Goal: Find contact information: Find specific page/section

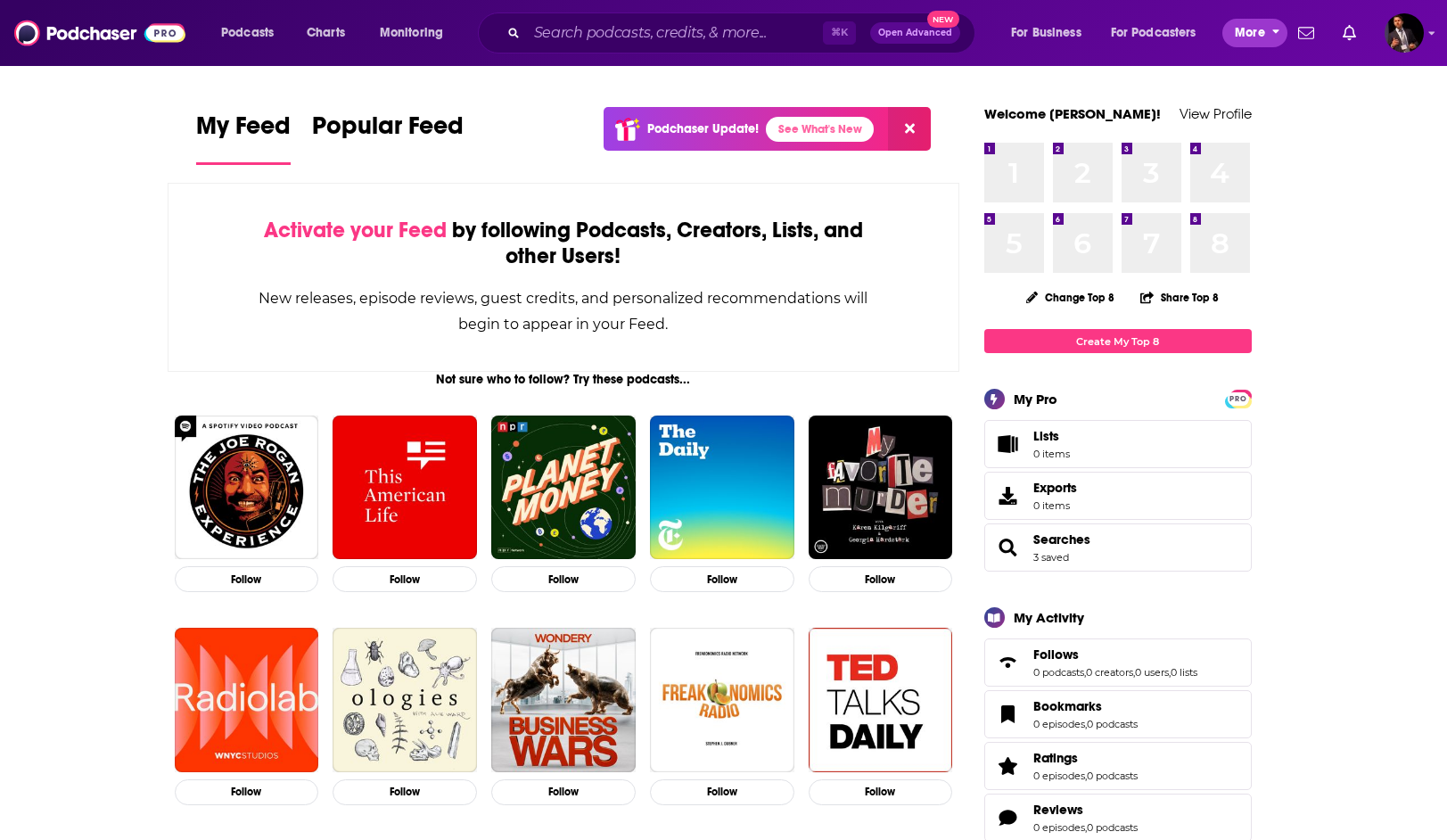
click at [1251, 35] on span "More" at bounding box center [1250, 33] width 30 height 25
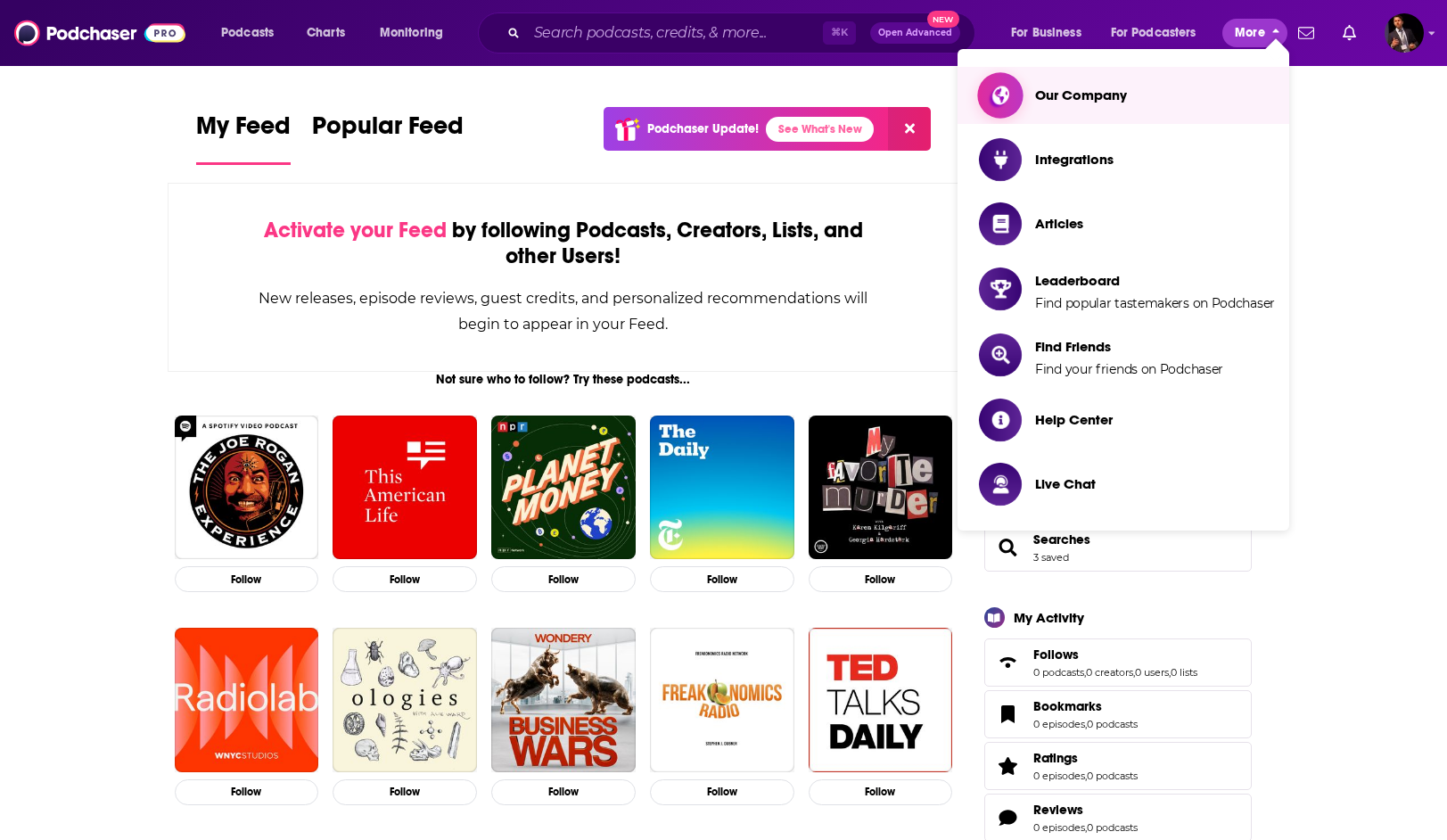
click at [1114, 96] on span "Our Company" at bounding box center [1080, 95] width 92 height 17
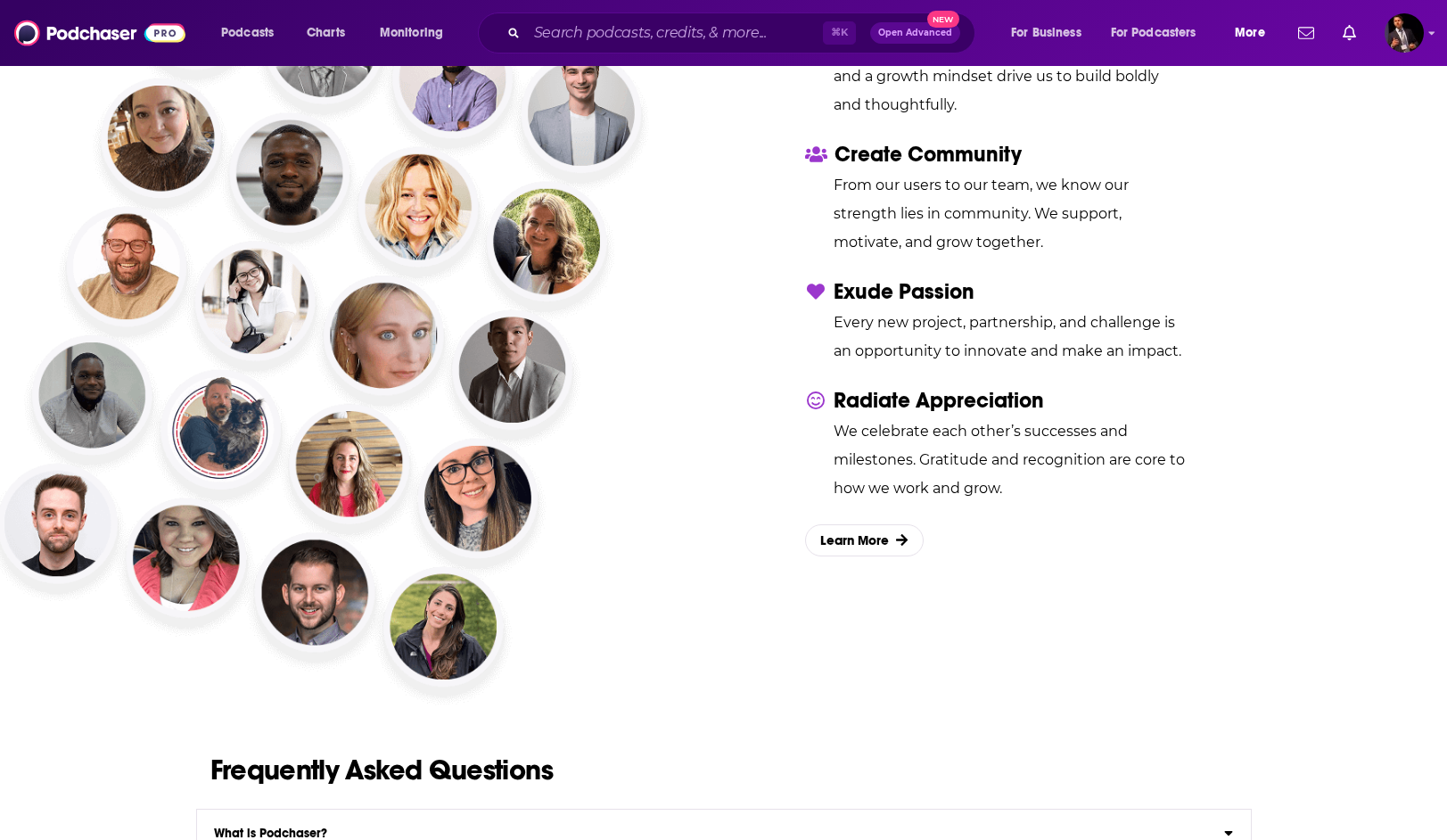
scroll to position [2560, 0]
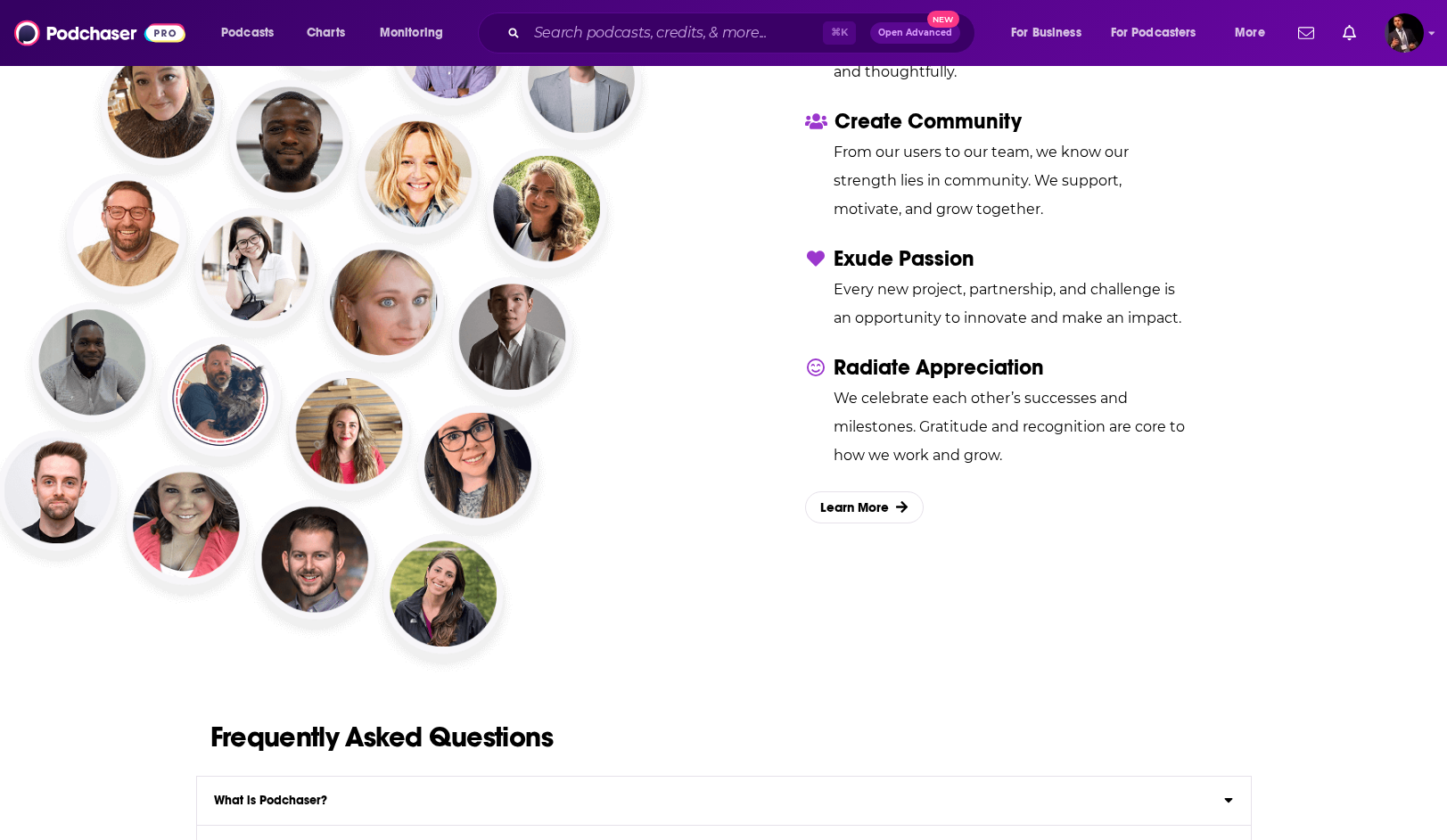
click at [443, 604] on img at bounding box center [319, 287] width 695 height 785
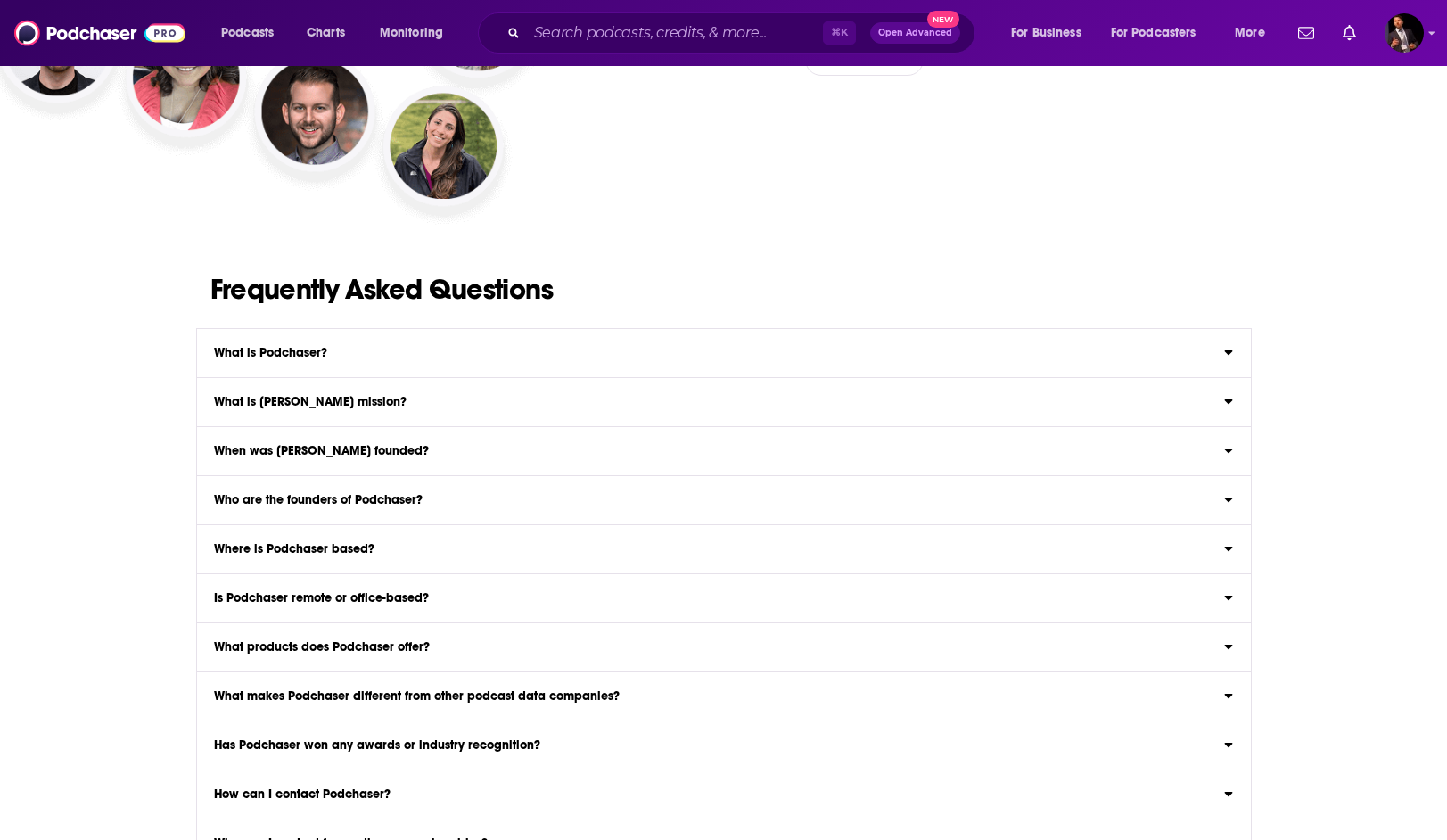
scroll to position [3010, 0]
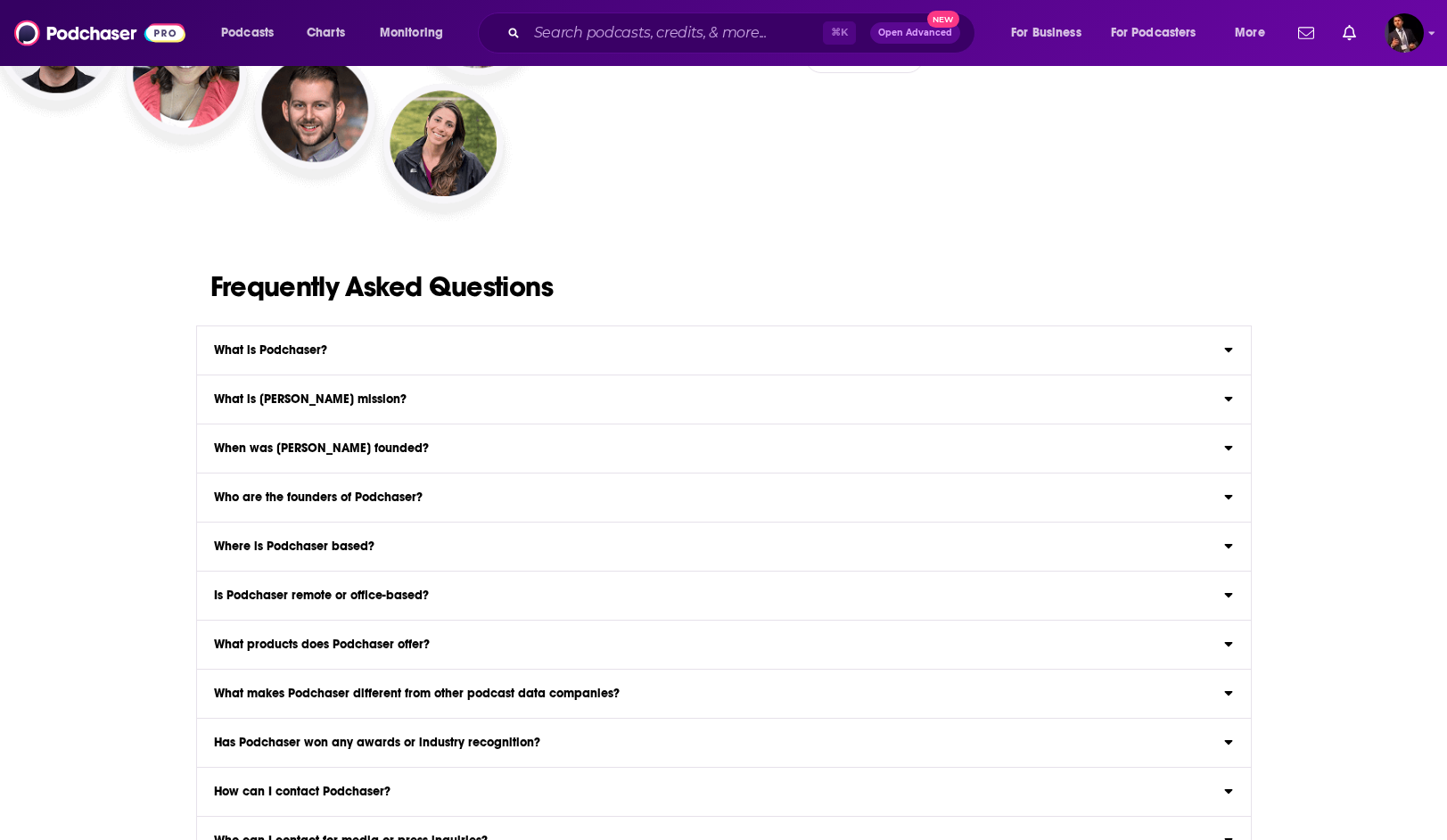
click at [424, 551] on div "Where is Podchaser based?" at bounding box center [724, 547] width 1054 height 13
click at [0, 0] on input "Where is Podchaser based? Podchaser is a globally distributed company with oper…" at bounding box center [0, 0] width 0 height 0
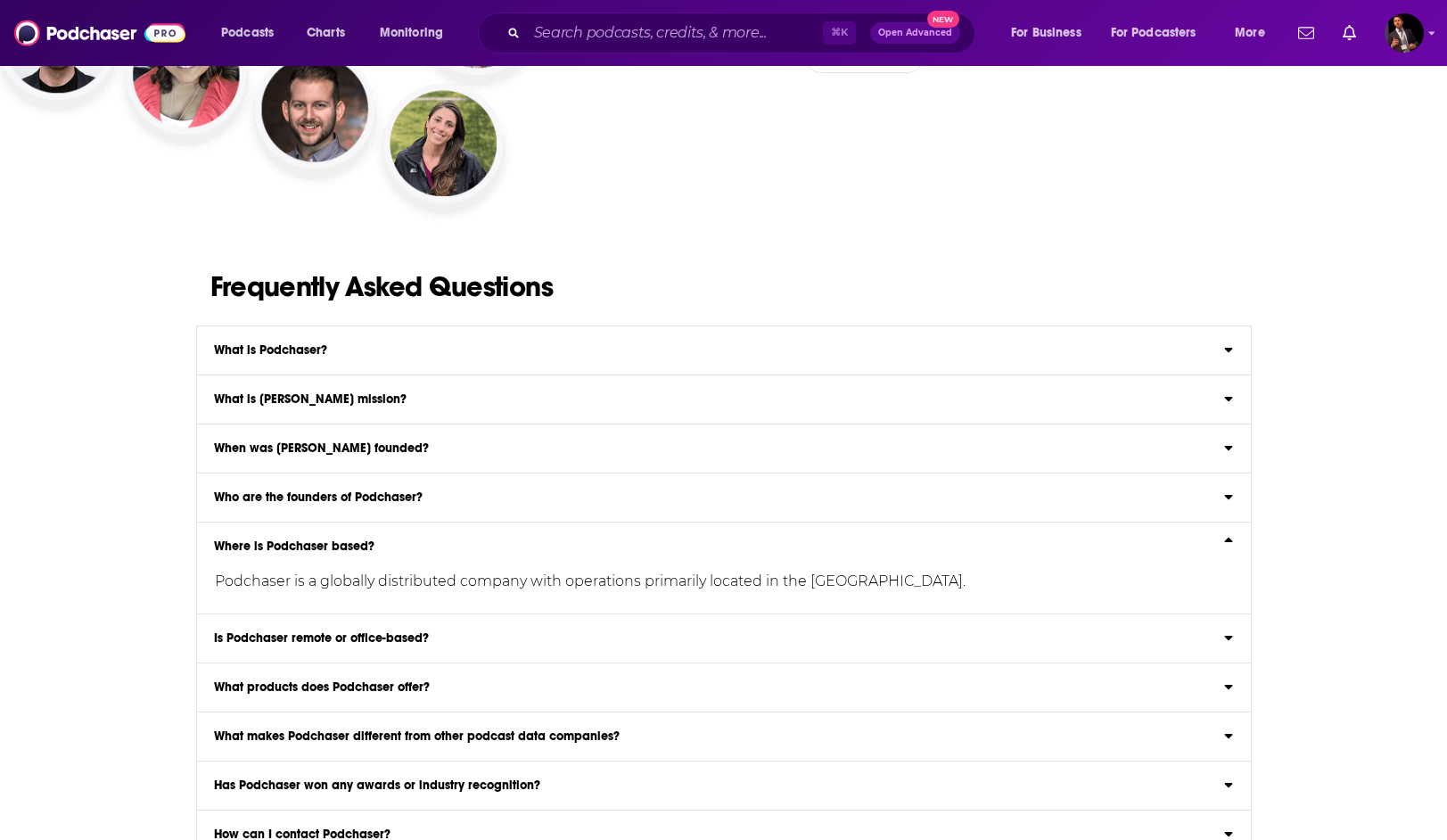
click at [424, 551] on div "Where is Podchaser based?" at bounding box center [724, 547] width 1054 height 13
click at [0, 0] on input "Where is Podchaser based? Podchaser is a globally distributed company with oper…" at bounding box center [0, 0] width 0 height 0
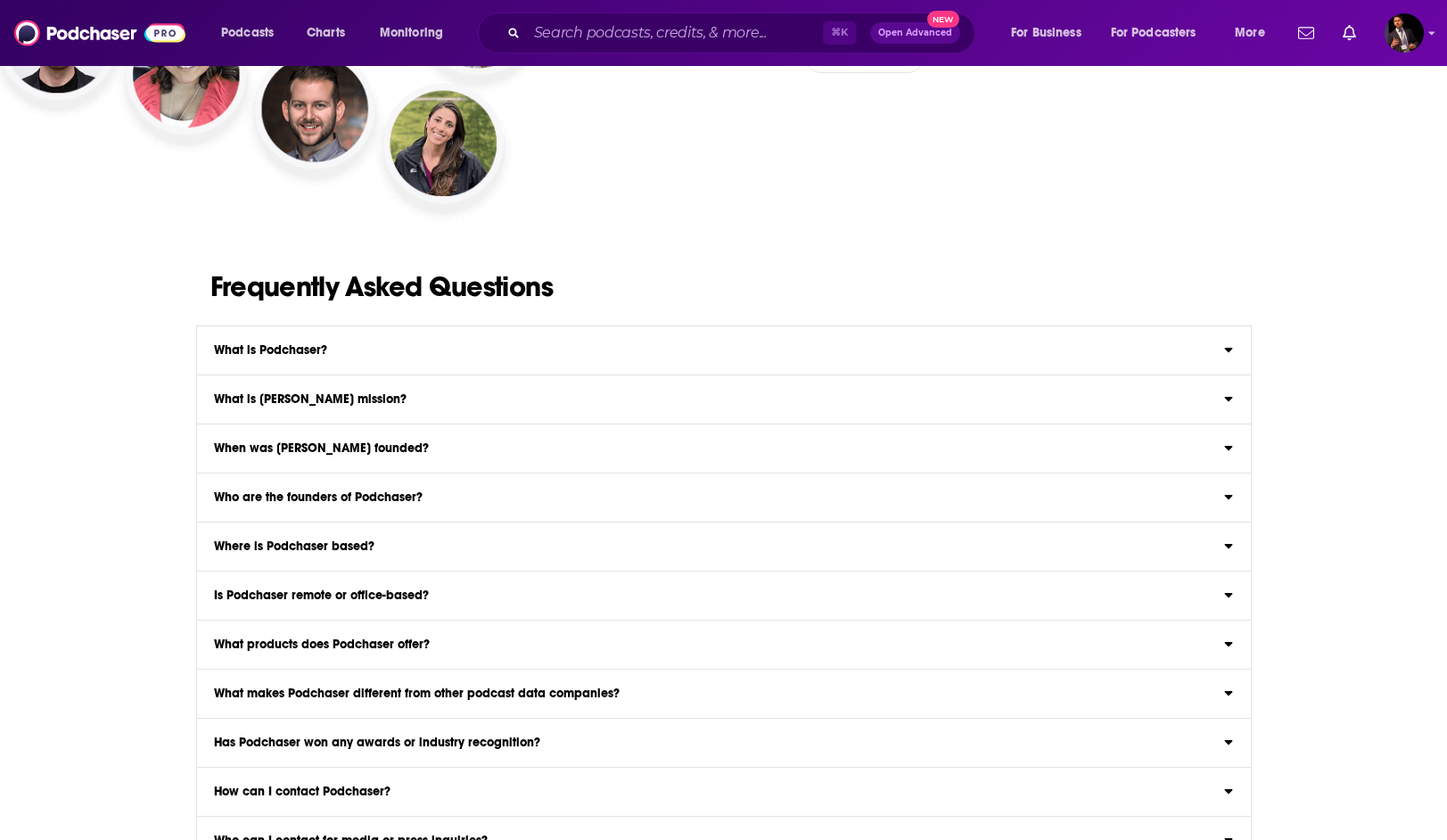
click at [419, 602] on h3 "Is Podchaser remote or office-based?" at bounding box center [321, 596] width 215 height 13
click at [0, 0] on input "Is Podchaser remote or office-based? Podchaser is a remote company. Our team is…" at bounding box center [0, 0] width 0 height 0
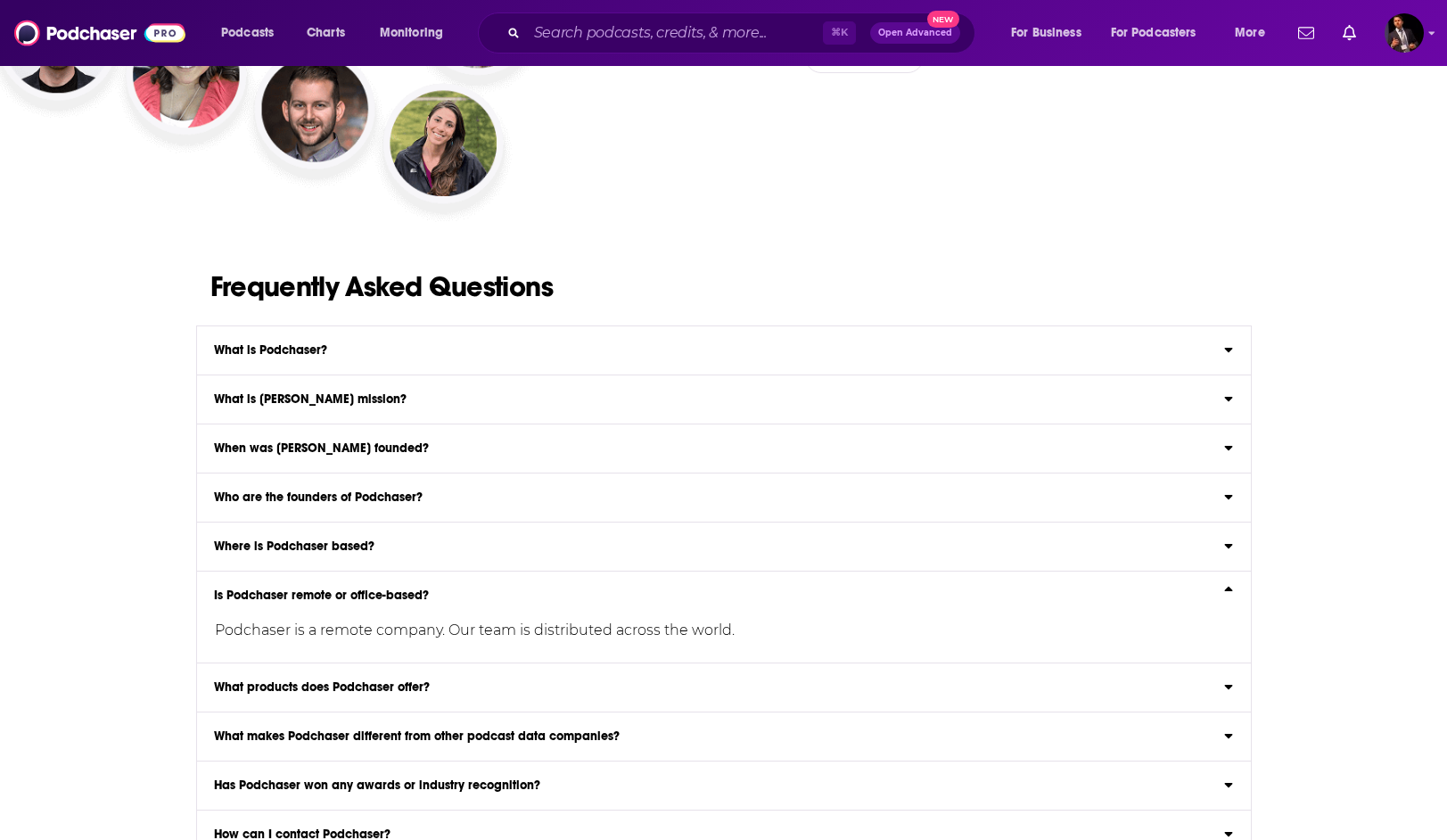
click at [419, 602] on h3 "Is Podchaser remote or office-based?" at bounding box center [321, 596] width 215 height 13
click at [0, 0] on input "Is Podchaser remote or office-based? Podchaser is a remote company. Our team is…" at bounding box center [0, 0] width 0 height 0
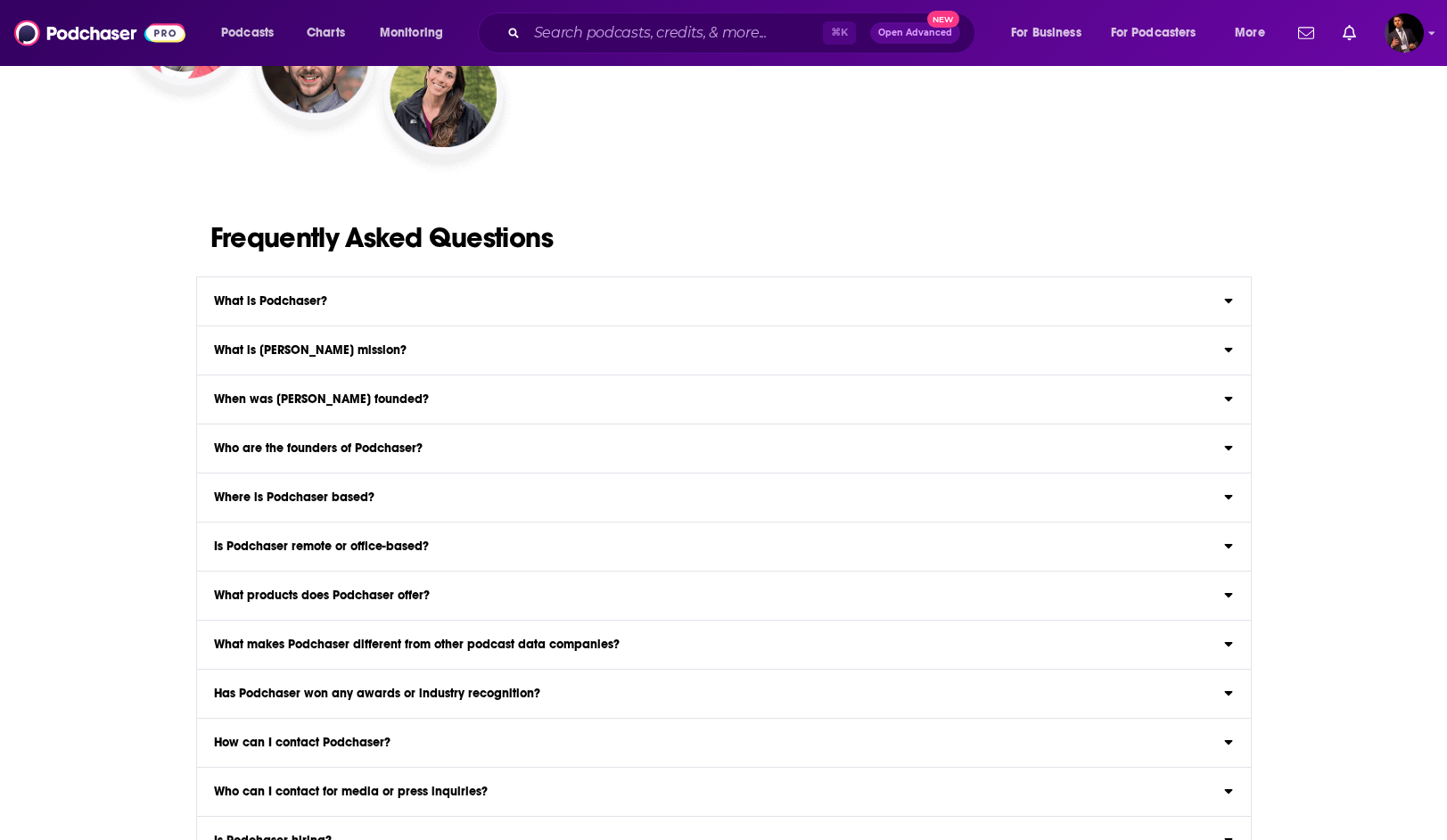
scroll to position [3076, 0]
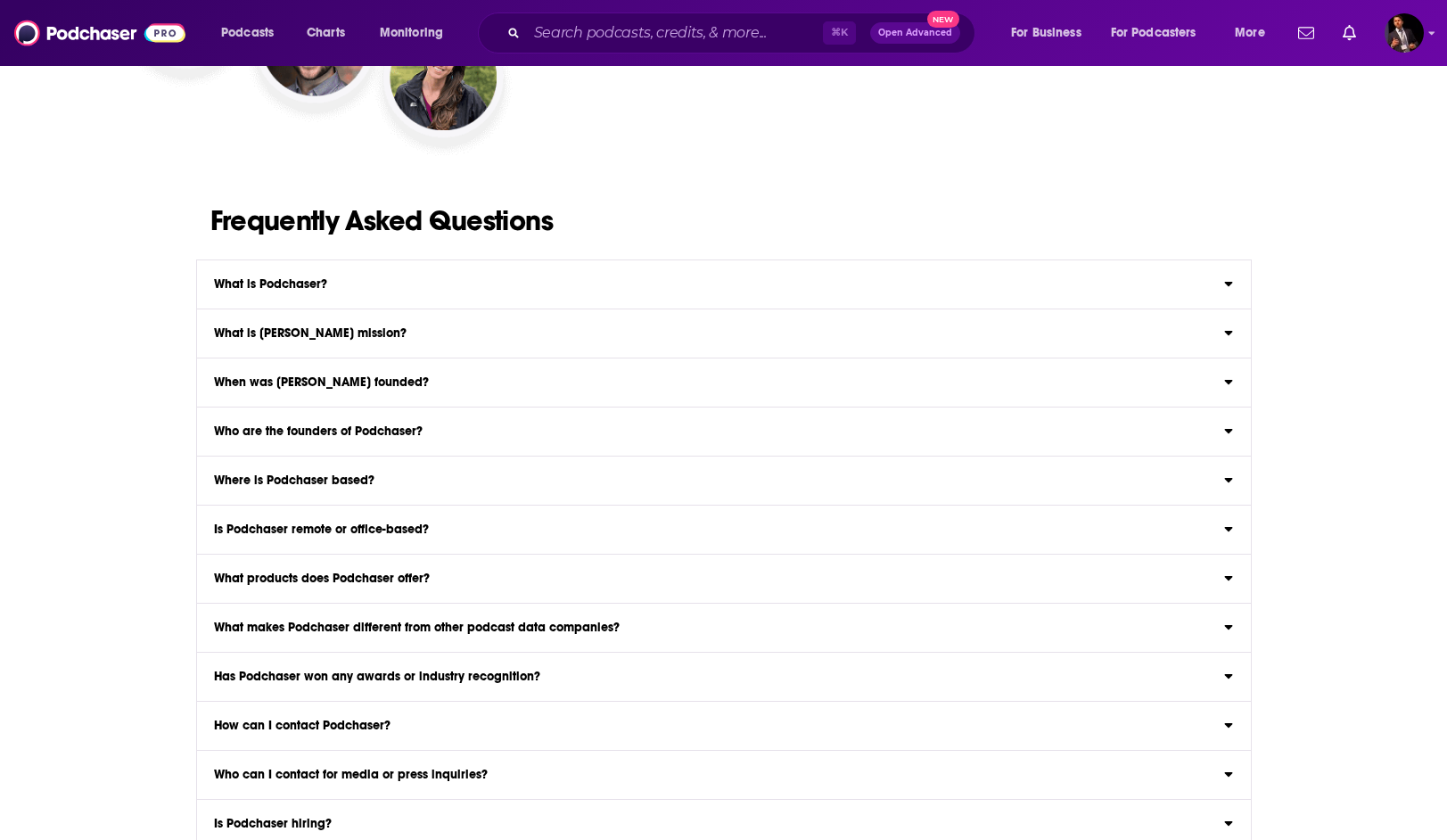
click at [418, 629] on h3 "What makes Podchaser different from other podcast data companies?" at bounding box center [417, 628] width 406 height 13
click at [0, 0] on input "What makes Podchaser different from other podcast data companies? Podchaser is …" at bounding box center [0, 0] width 0 height 0
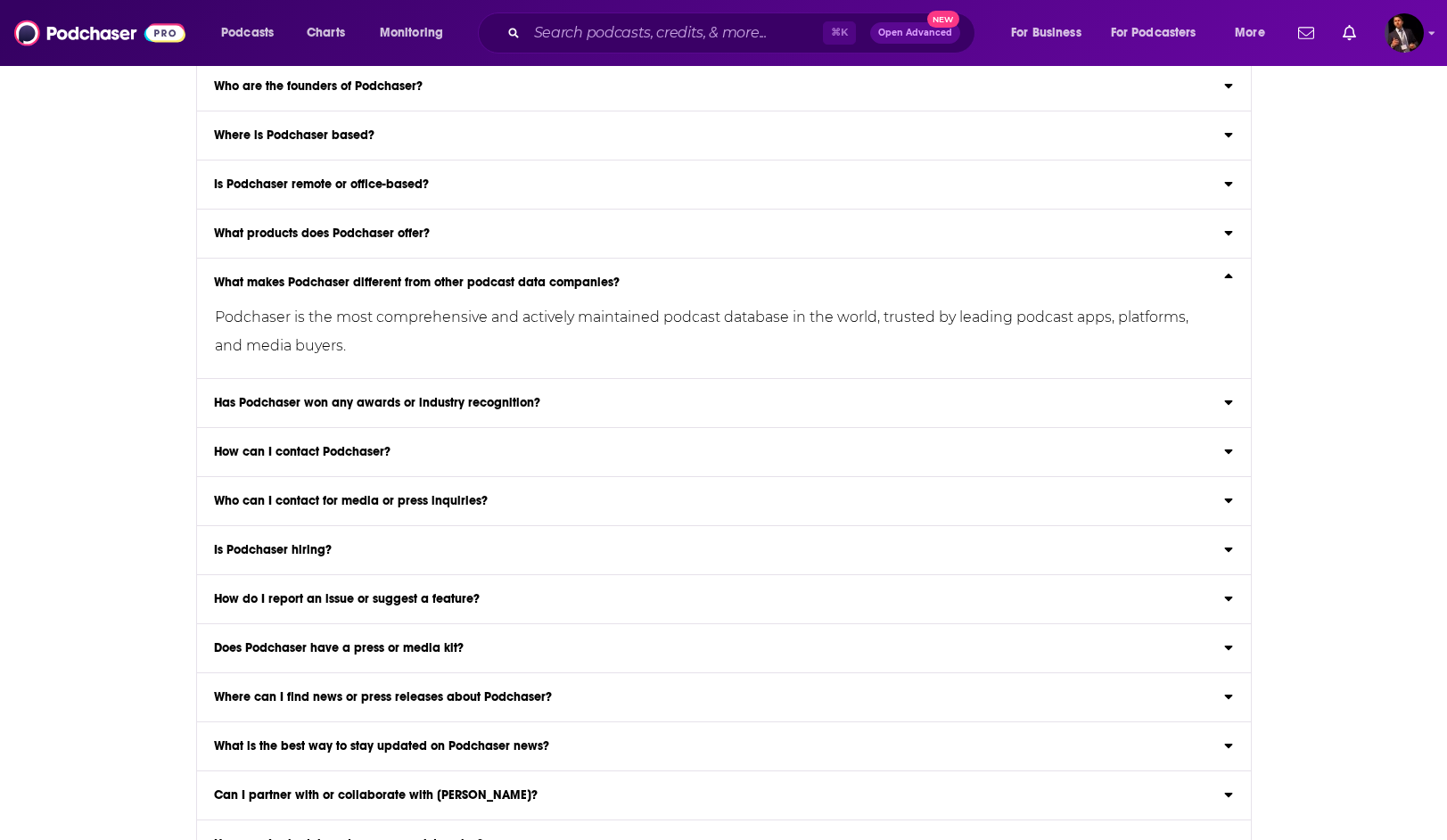
scroll to position [3423, 0]
click at [386, 551] on div "Is Podchaser hiring?" at bounding box center [724, 549] width 1054 height 13
click at [0, 0] on input "Is Podchaser hiring? View our Careers Page for open roles." at bounding box center [0, 0] width 0 height 0
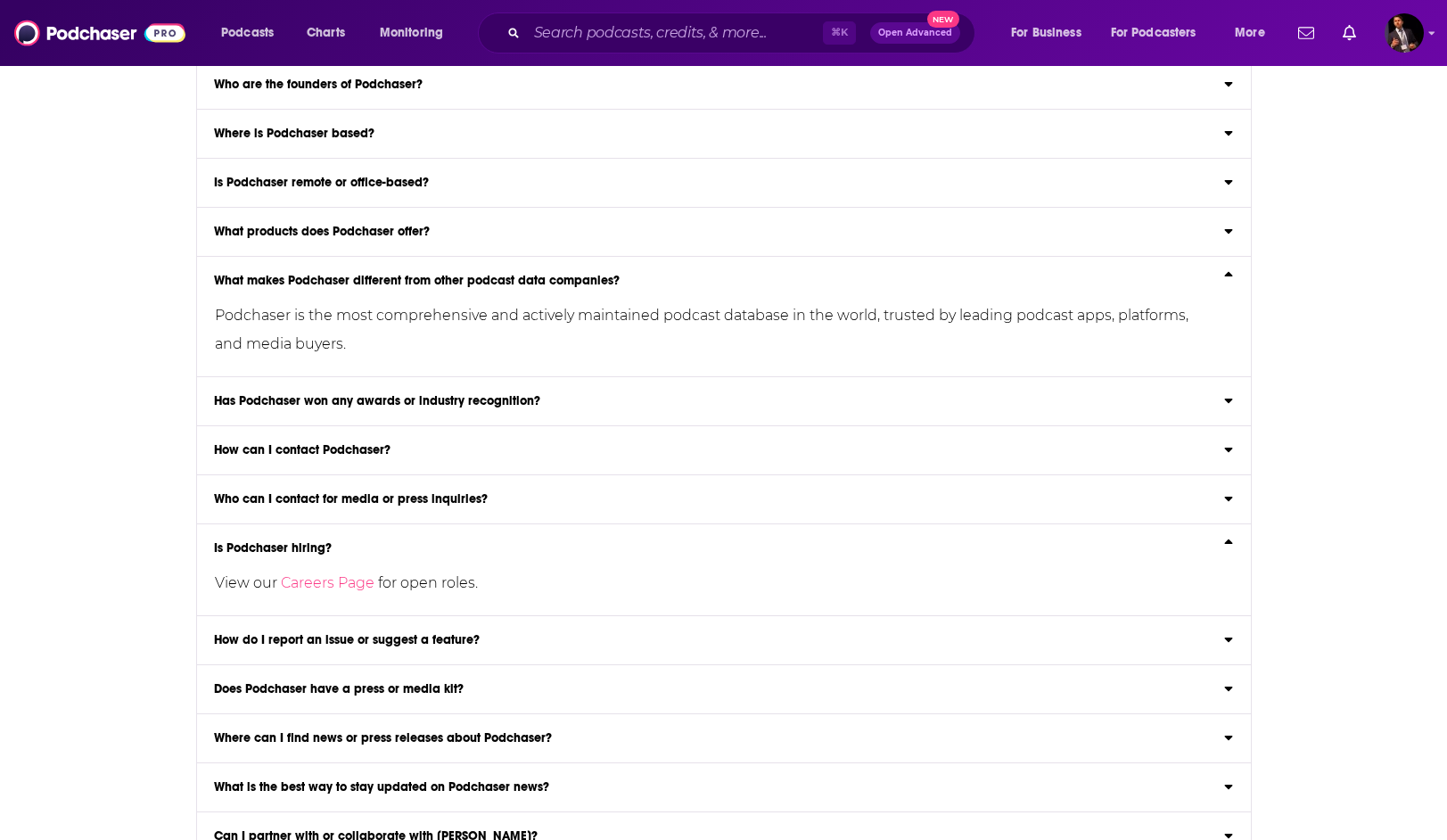
click at [386, 551] on div "Is Podchaser hiring?" at bounding box center [724, 549] width 1054 height 13
click at [0, 0] on input "Is Podchaser hiring? View our Careers Page for open roles." at bounding box center [0, 0] width 0 height 0
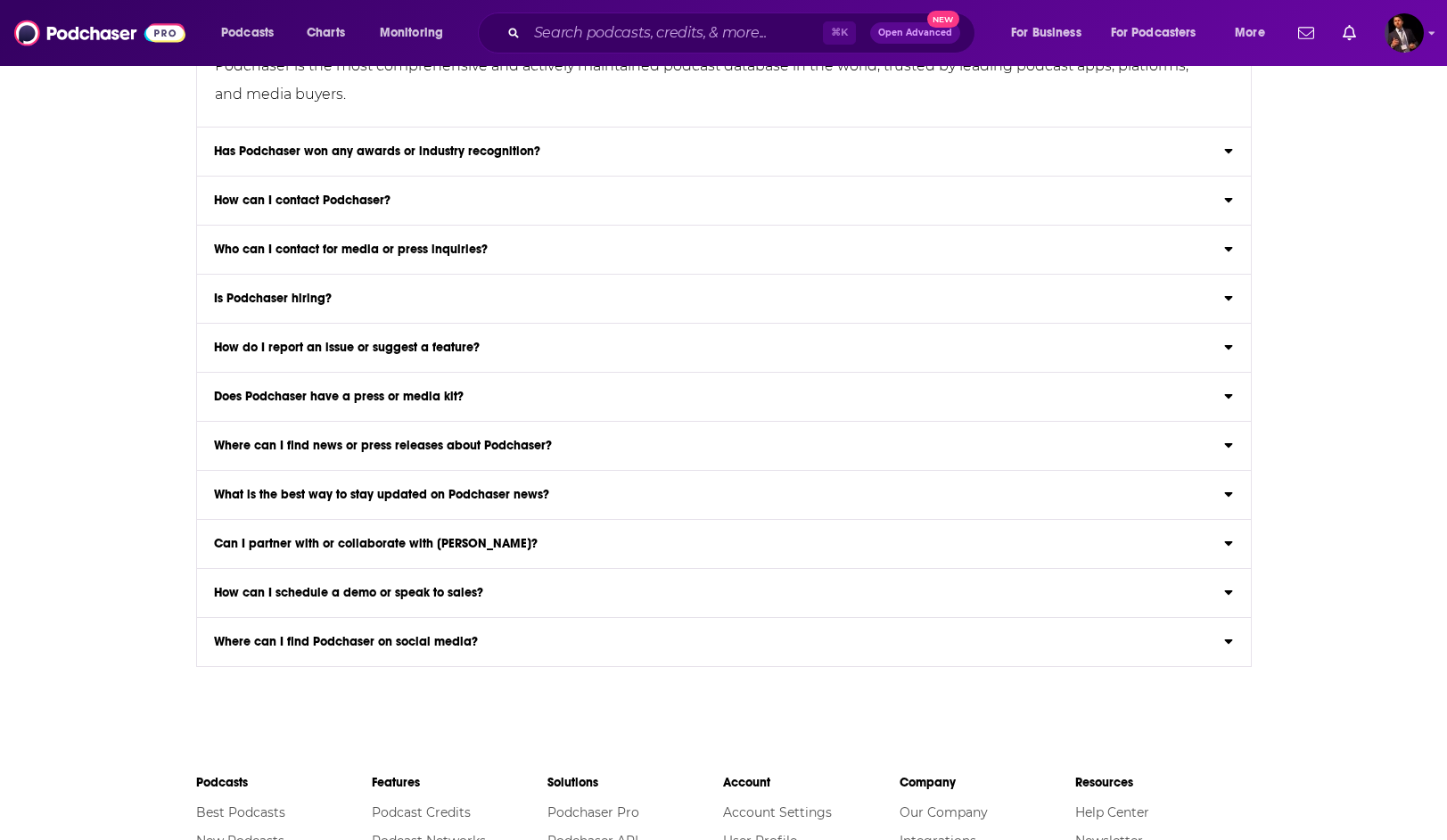
scroll to position [3676, 0]
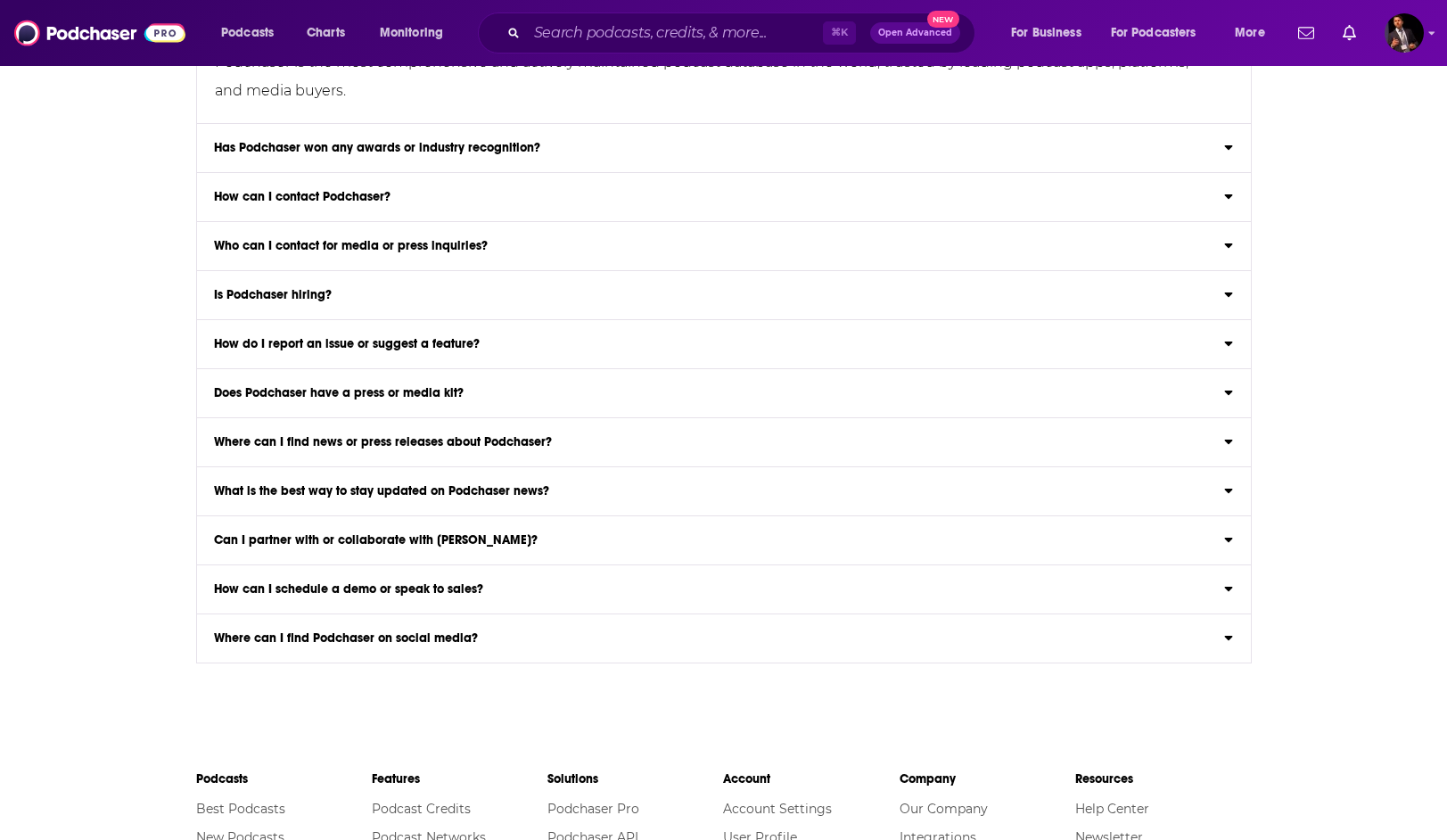
click at [375, 644] on h3 "Where can I find Podchaser on social media?" at bounding box center [346, 639] width 264 height 13
click at [0, 0] on input "Where can I find Podchaser on social media? You can find Podchaser on Twitter ,…" at bounding box center [0, 0] width 0 height 0
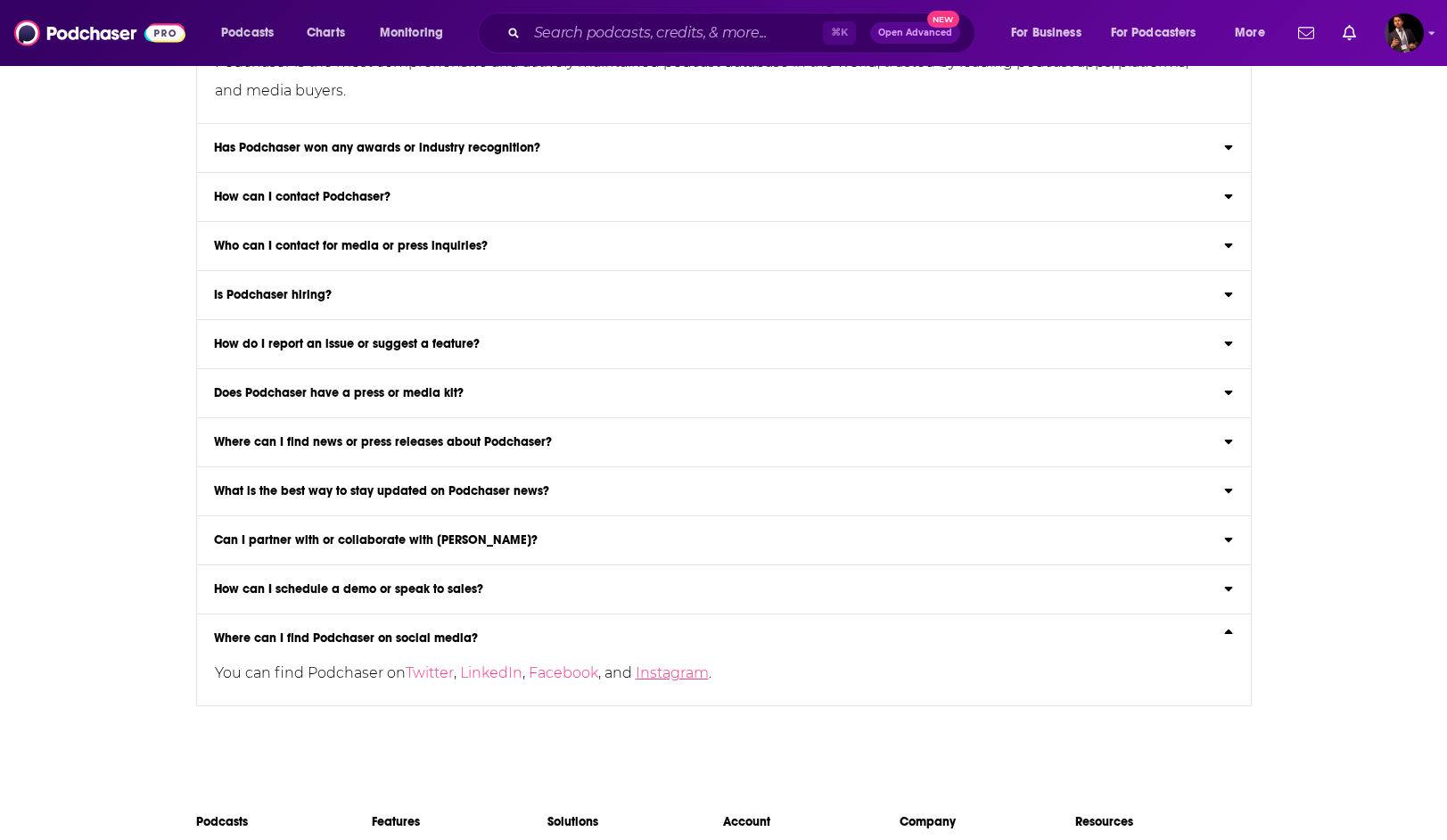
click at [637, 681] on link "Instagram" at bounding box center [672, 673] width 73 height 17
